Goal: Complete application form: Complete application form

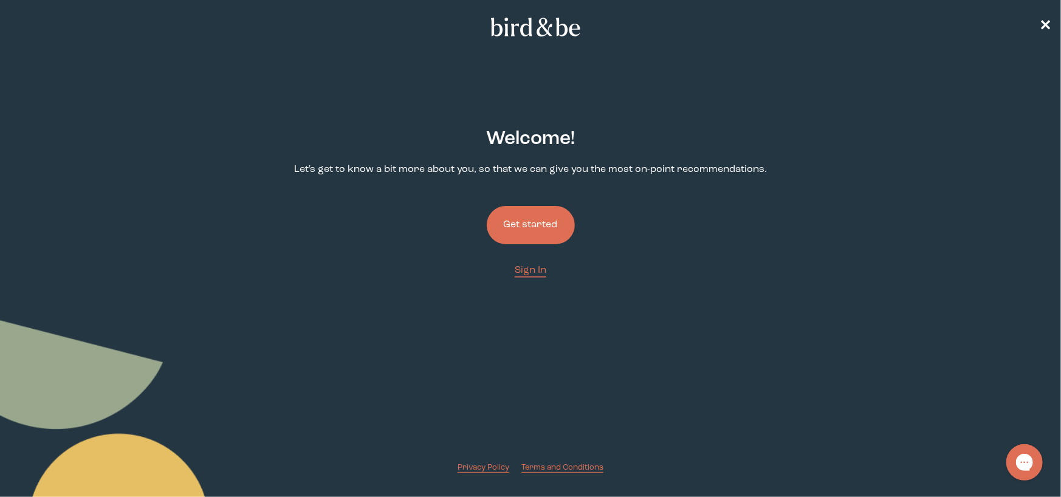
click at [531, 228] on button "Get started" at bounding box center [531, 225] width 88 height 38
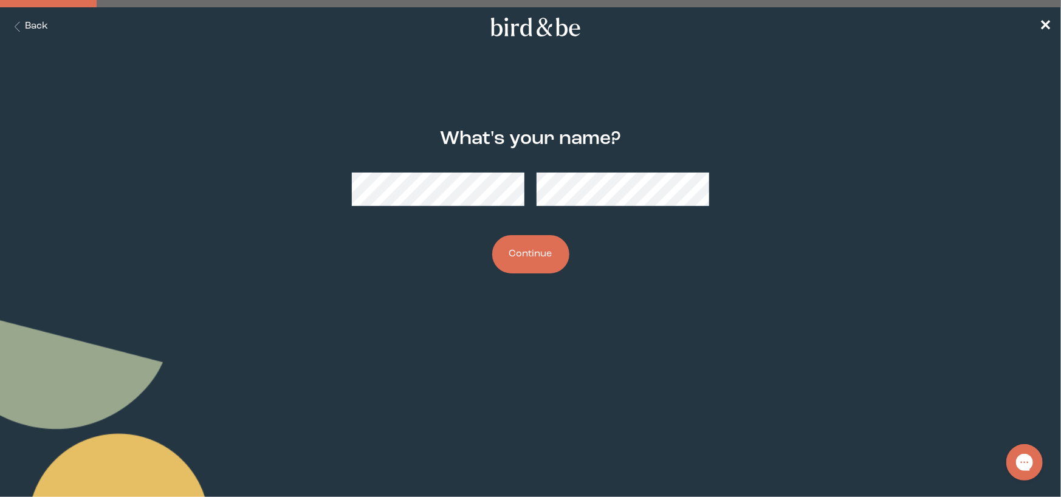
click at [530, 242] on button "Continue" at bounding box center [530, 254] width 77 height 38
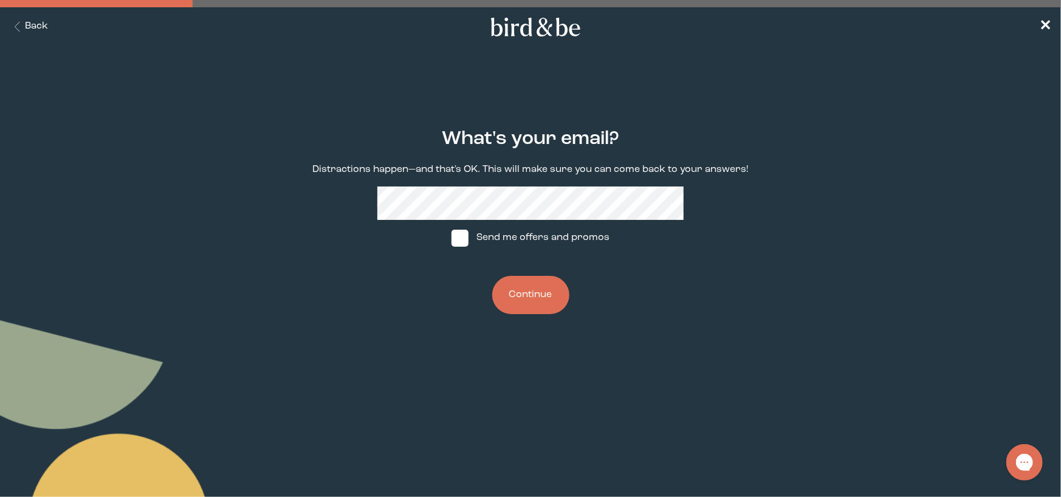
click at [490, 233] on label "Send me offers and promos" at bounding box center [530, 238] width 181 height 36
click at [452, 238] on input "Send me offers and promos" at bounding box center [451, 238] width 1 height 1
checkbox input "true"
click at [528, 290] on button "Continue" at bounding box center [530, 295] width 77 height 38
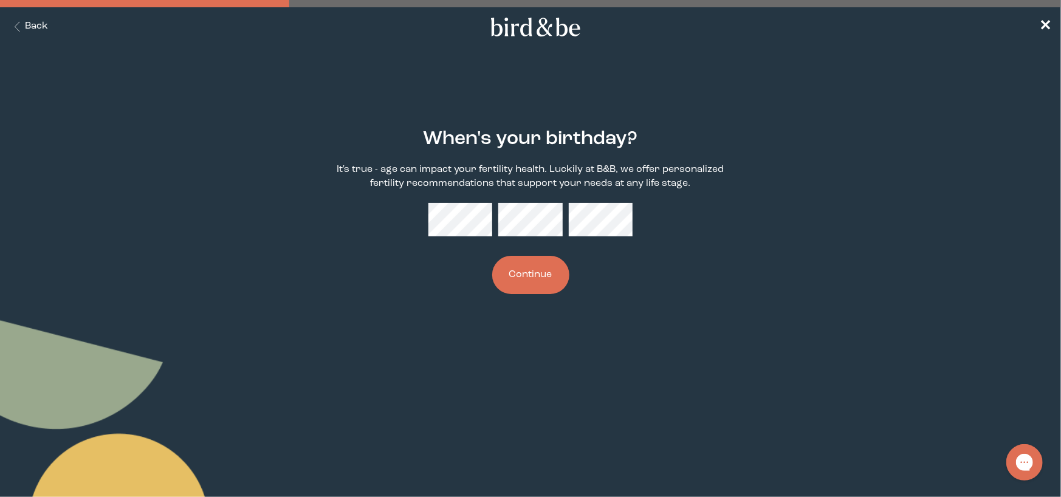
click at [536, 272] on button "Continue" at bounding box center [530, 275] width 77 height 38
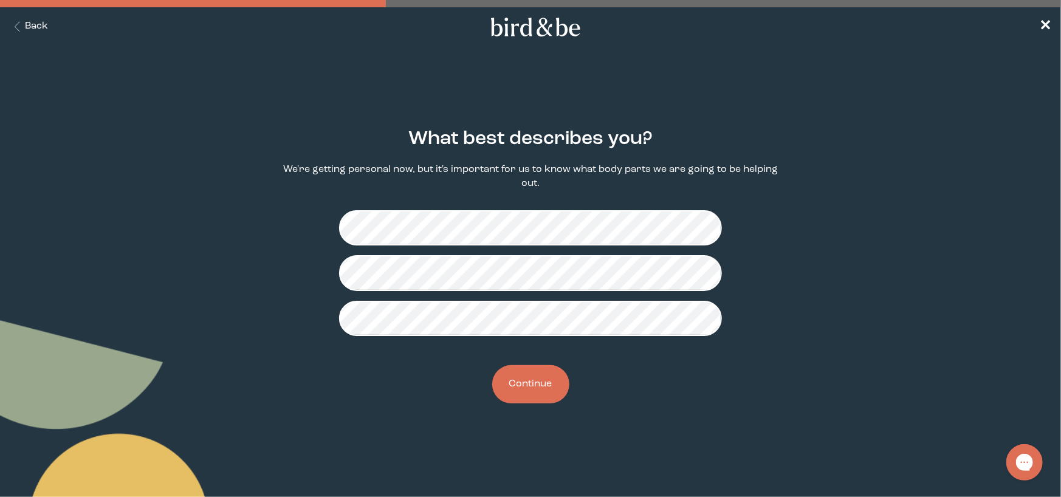
click at [550, 379] on button "Continue" at bounding box center [530, 384] width 77 height 38
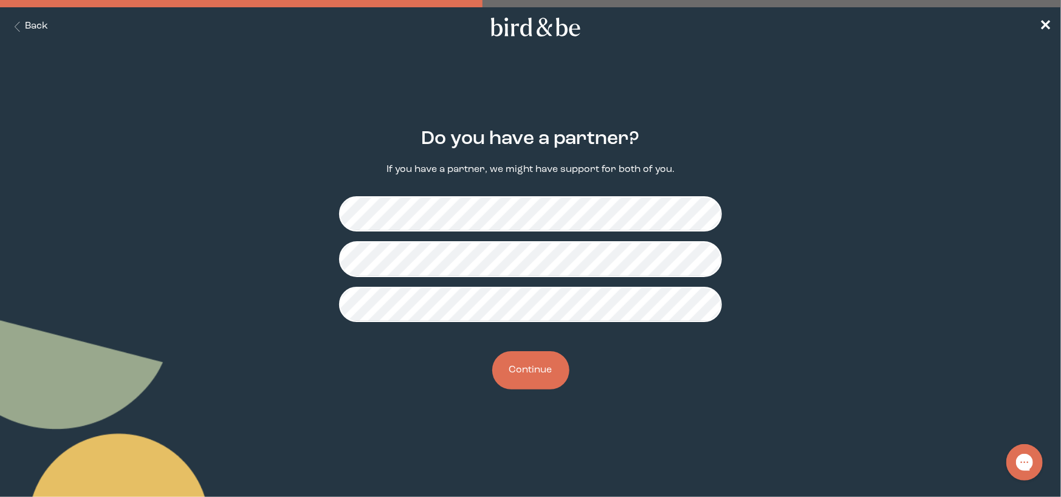
click at [537, 365] on button "Continue" at bounding box center [530, 370] width 77 height 38
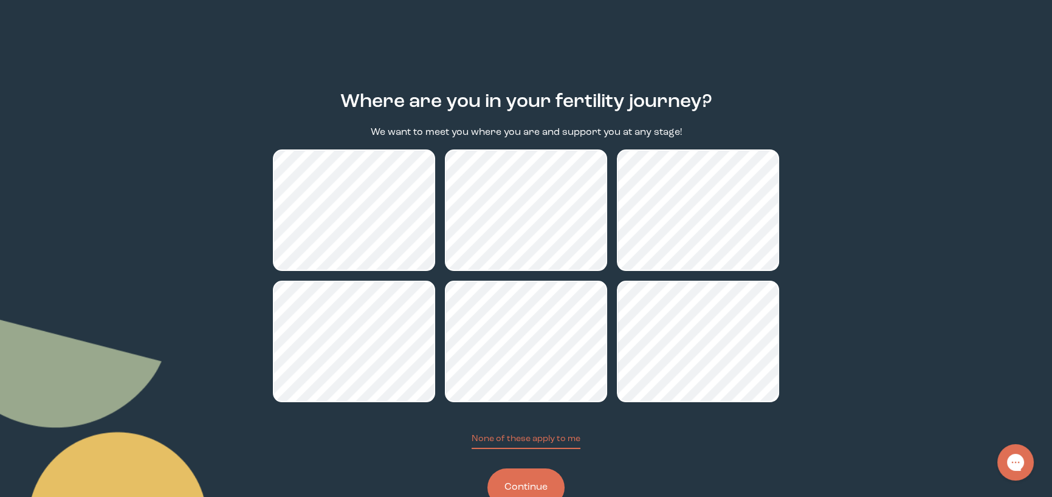
scroll to position [75, 0]
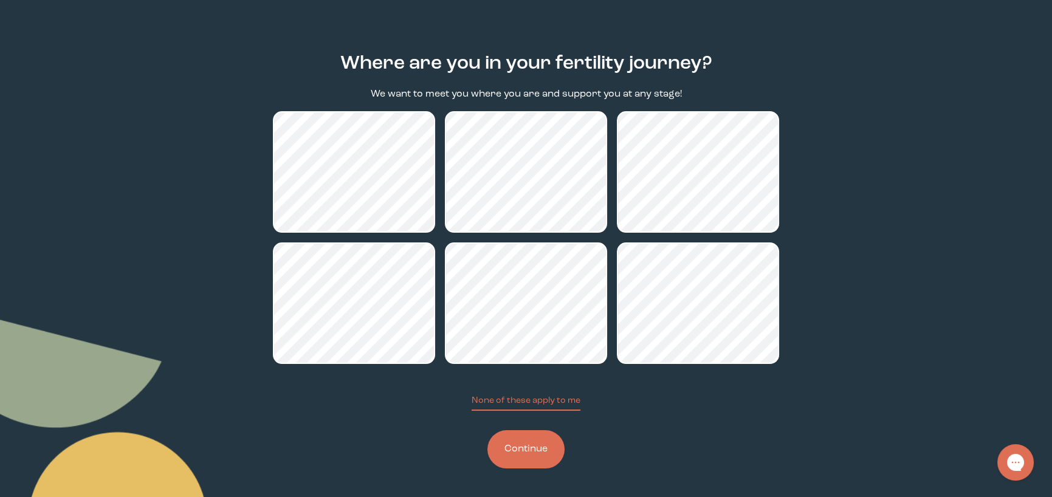
click at [549, 456] on button "Continue" at bounding box center [525, 449] width 77 height 38
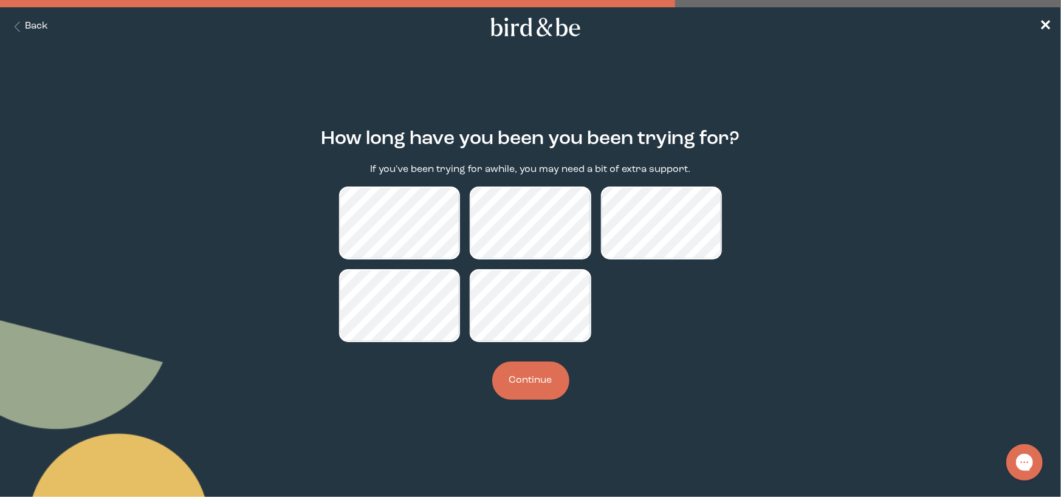
click at [528, 385] on button "Continue" at bounding box center [530, 381] width 77 height 38
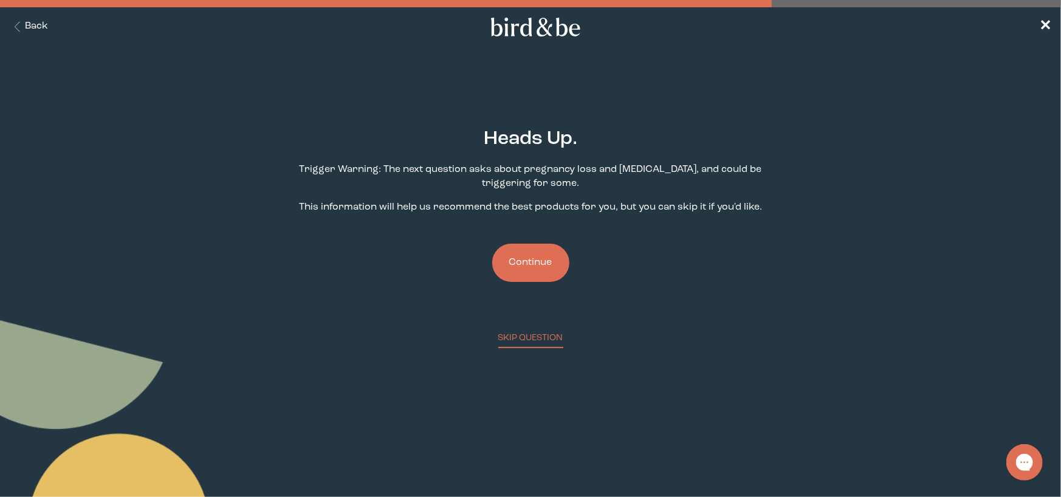
click at [551, 256] on button "Continue" at bounding box center [530, 263] width 77 height 38
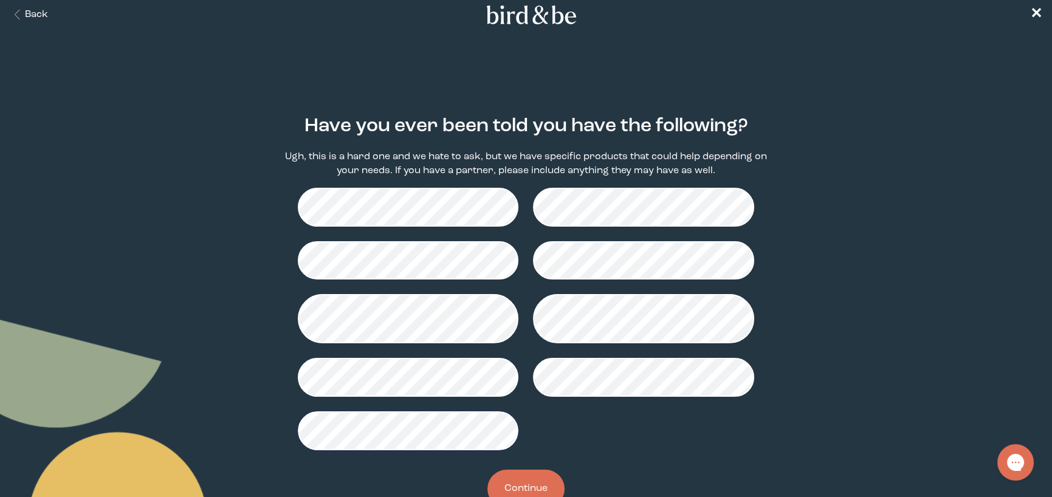
scroll to position [50, 0]
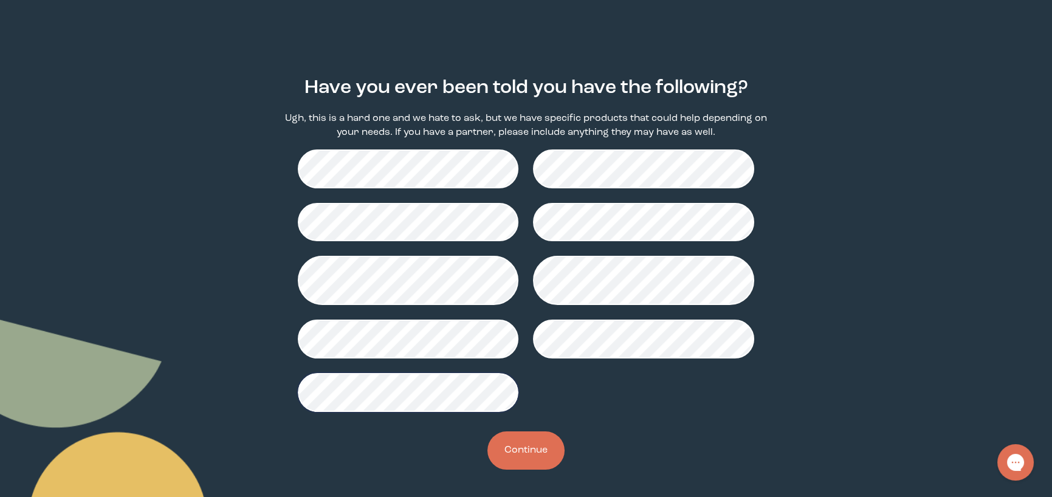
click at [535, 445] on button "Continue" at bounding box center [525, 450] width 77 height 38
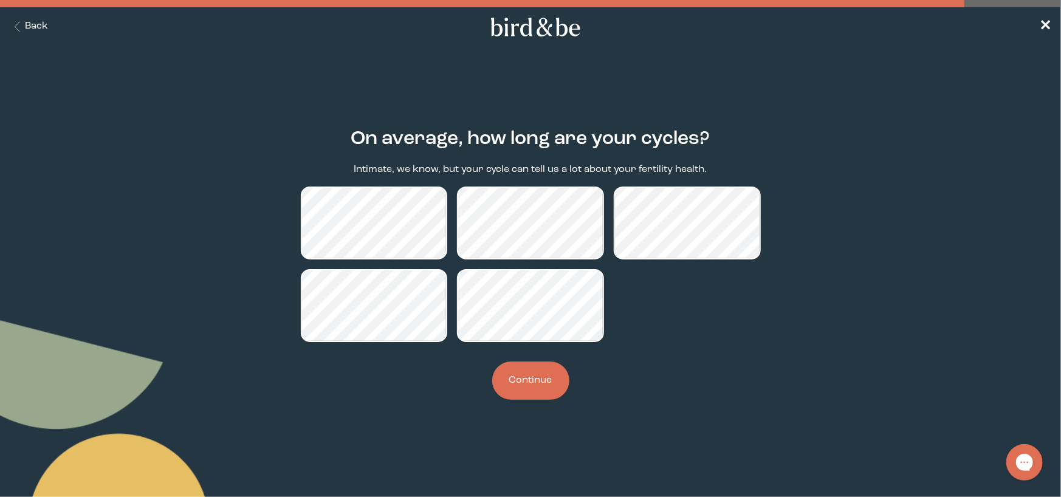
click at [534, 393] on button "Continue" at bounding box center [530, 381] width 77 height 38
